Goal: Task Accomplishment & Management: Complete application form

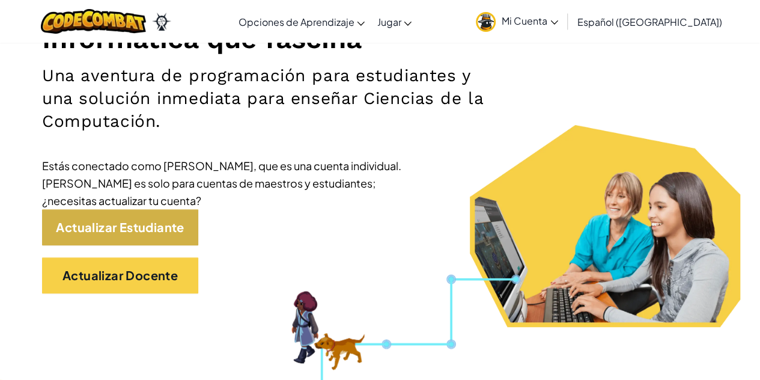
scroll to position [177, 0]
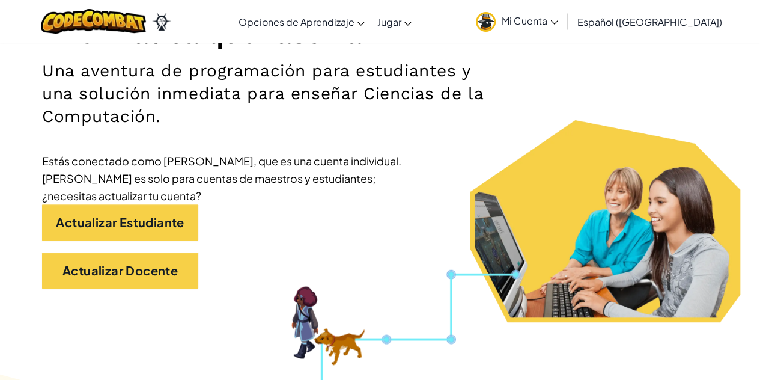
click at [485, 124] on h2 "Una aventura de programación para estudiantes y una solución inmediata para ens…" at bounding box center [268, 94] width 453 height 69
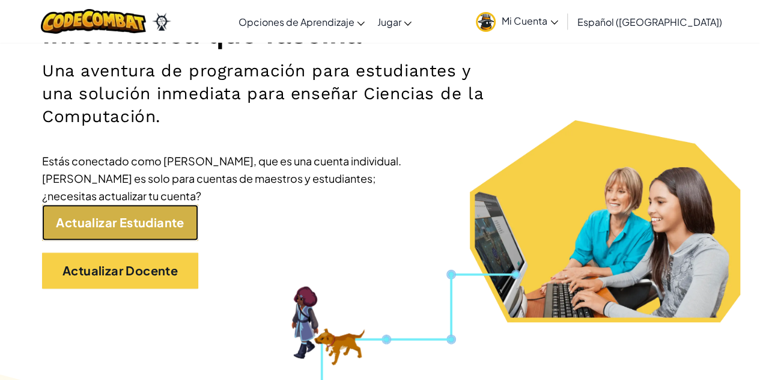
click at [156, 224] on link "Actualizar Estudiante" at bounding box center [120, 222] width 156 height 36
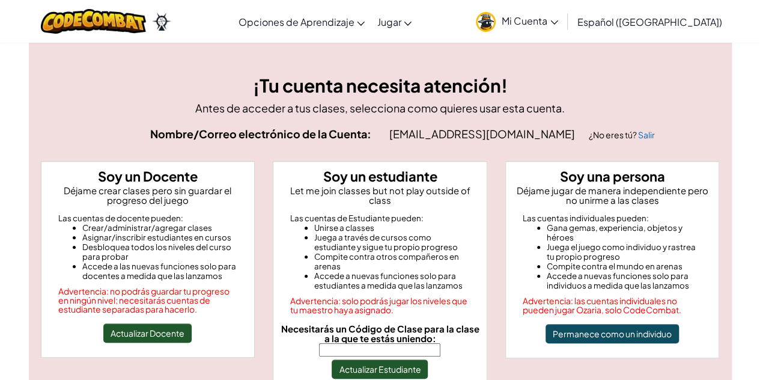
click at [367, 343] on input "Necesitarás un Código de Clase para la clase a la que te estás uniendo:" at bounding box center [379, 349] width 121 height 13
type input "ShowOnlyPlant"
click at [374, 359] on button "Actualizar Estudiante" at bounding box center [380, 368] width 96 height 19
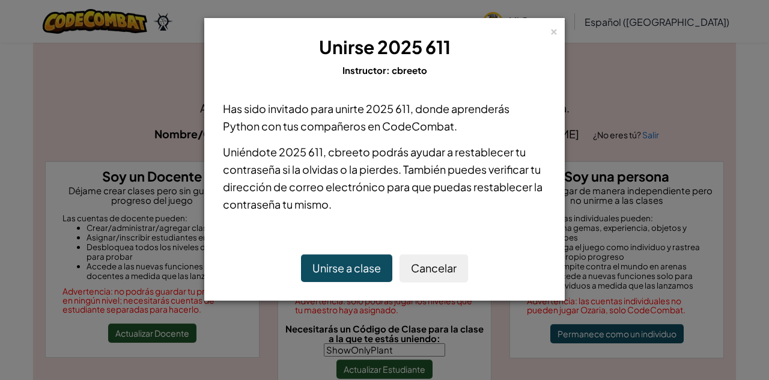
click at [362, 263] on button "Unirse a clase" at bounding box center [346, 268] width 91 height 28
